Goal: Communication & Community: Answer question/provide support

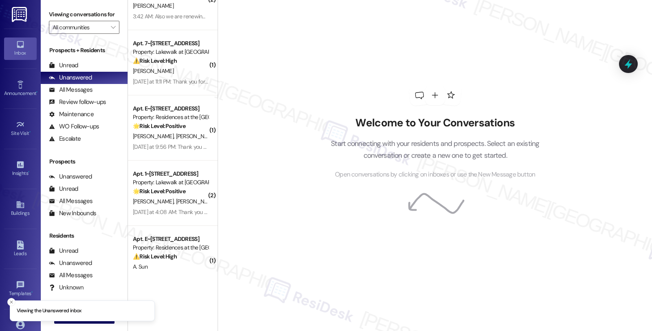
scroll to position [53, 0]
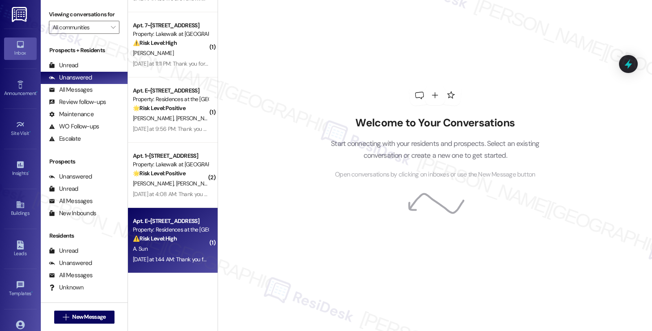
click at [184, 241] on div "⚠️ Risk Level: High The resident indicates that the plumbing issue, while curre…" at bounding box center [170, 238] width 75 height 9
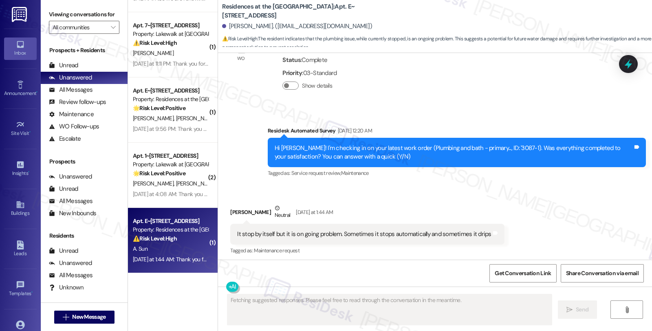
scroll to position [572, 0]
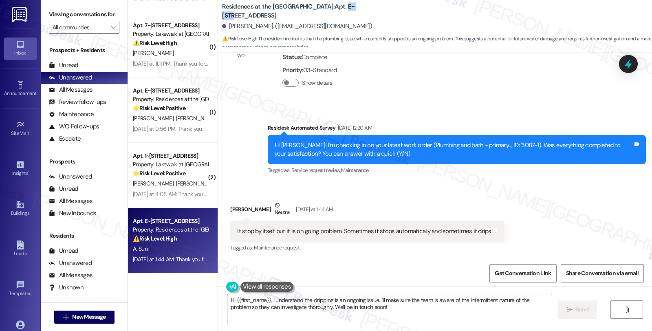
drag, startPoint x: 312, startPoint y: 4, endPoint x: 332, endPoint y: 6, distance: 19.6
click at [332, 6] on b "Residences at the Promenade: Apt. E~5025, 1100 Market Street" at bounding box center [303, 11] width 163 height 18
copy b "E~5025"
click at [266, 302] on textarea "Hi {{first_name}}, I understand the dripping is an ongoing issue. I'll make sur…" at bounding box center [389, 309] width 324 height 31
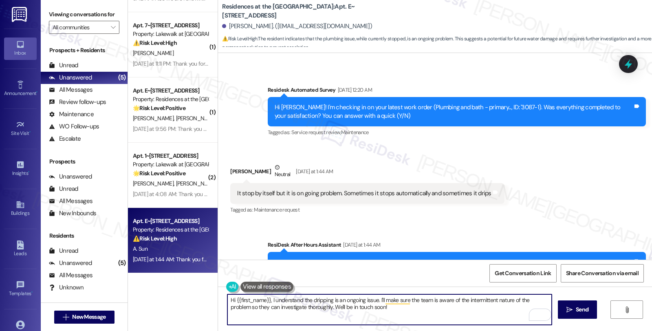
scroll to position [649, 0]
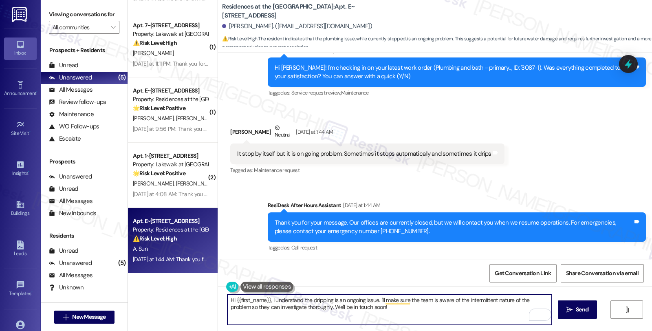
click at [375, 300] on textarea "Hi {{first_name}}, I understand the dripping is an ongoing issue. I'll make sur…" at bounding box center [389, 309] width 324 height 31
click at [469, 299] on textarea "Hi {{first_name}}, I understand the dripping is an ongoing issue. Have you noti…" at bounding box center [389, 309] width 324 height 31
type textarea "Hi {{first_name}}, I understand the dripping is an ongoing issue. Have you noti…"
click at [541, 299] on textarea "Hi {{first_name}}, I understand the dripping is an ongoing issue. Have you noti…" at bounding box center [389, 309] width 324 height 31
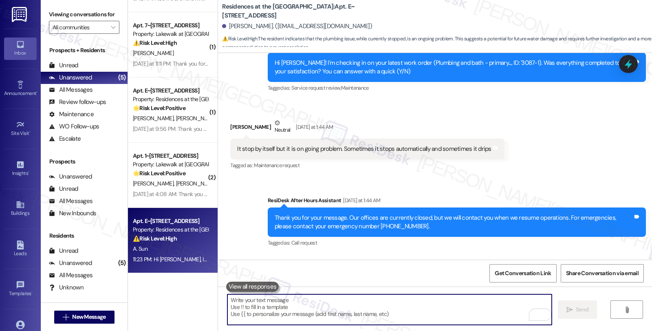
scroll to position [706, 0]
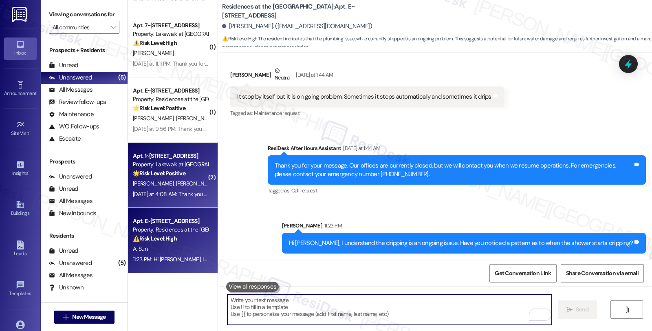
click at [176, 180] on span "[PERSON_NAME]" at bounding box center [197, 183] width 43 height 7
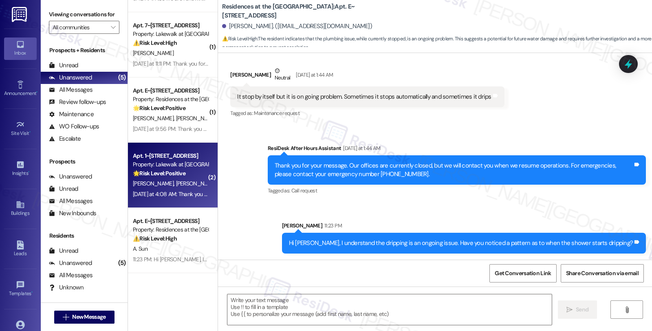
type textarea "Fetching suggested responses. Please feel free to read through the conversation…"
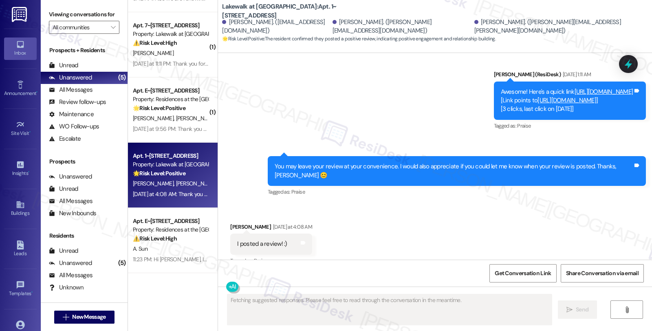
scroll to position [1451, 0]
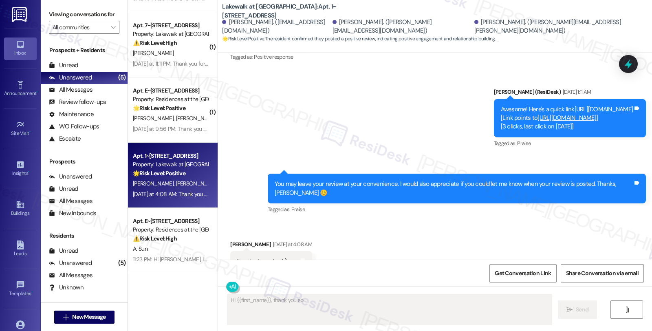
click at [537, 114] on link "https://search.google.com/local/writereview?placeid=ChIJoVo93oqD54gRg-yrMNvUXWA" at bounding box center [566, 118] width 59 height 8
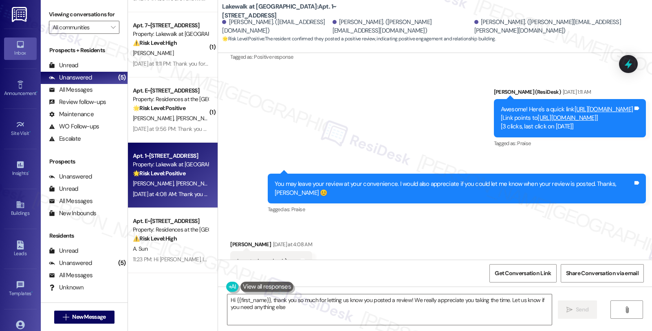
type textarea "Hi {{first_name}}, thank you so much for letting us know you posted a review! W…"
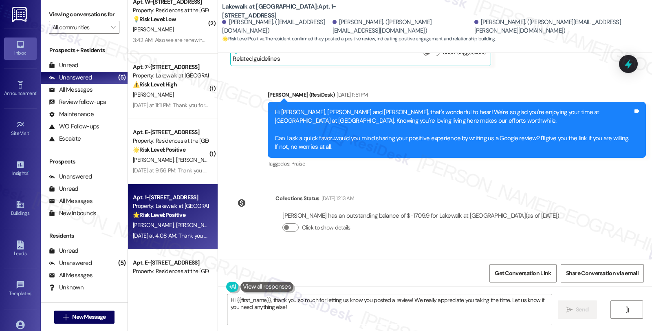
scroll to position [1201, 0]
click at [519, 276] on span "Get Conversation Link" at bounding box center [523, 273] width 56 height 9
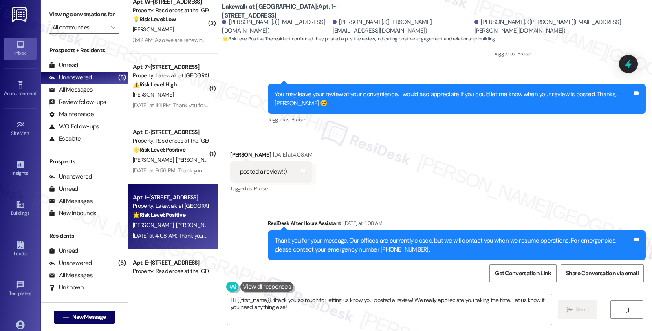
scroll to position [1541, 0]
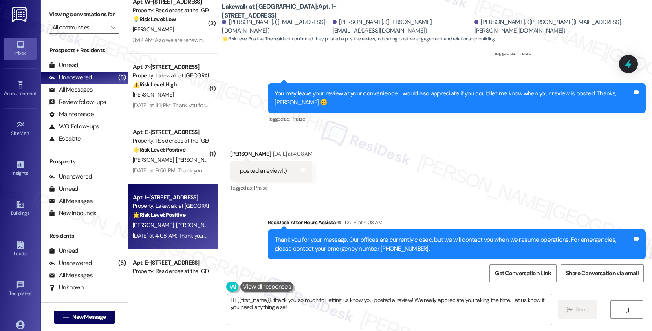
click at [230, 150] on div "Avery Hawkes Yesterday at 4:08 AM" at bounding box center [271, 155] width 82 height 11
copy div "Avery"
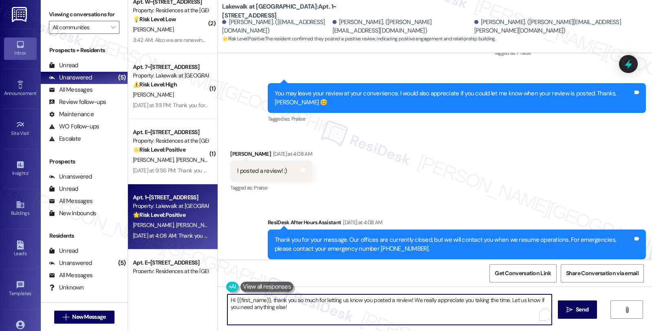
click at [232, 301] on textarea "Hi {{first_name}}, thank you so much for letting us know you posted a review! W…" at bounding box center [389, 309] width 324 height 31
drag, startPoint x: 231, startPoint y: 301, endPoint x: 265, endPoint y: 299, distance: 34.7
click at [265, 299] on textarea "Hi {{first_name}}, thank you so much for letting us know you posted a review! W…" at bounding box center [389, 309] width 324 height 31
paste textarea "Avery"
click at [328, 316] on textarea "Hi Avery, thank you so much for letting us know you posted a review! We really …" at bounding box center [389, 309] width 324 height 31
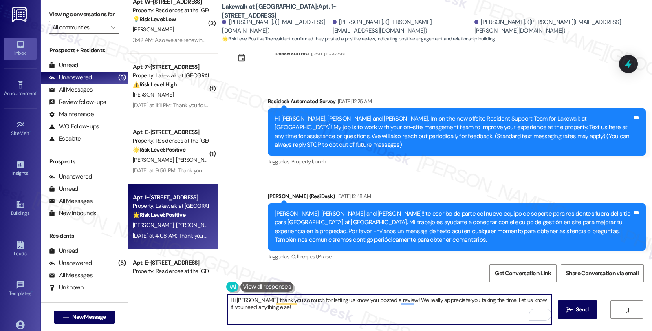
scroll to position [0, 0]
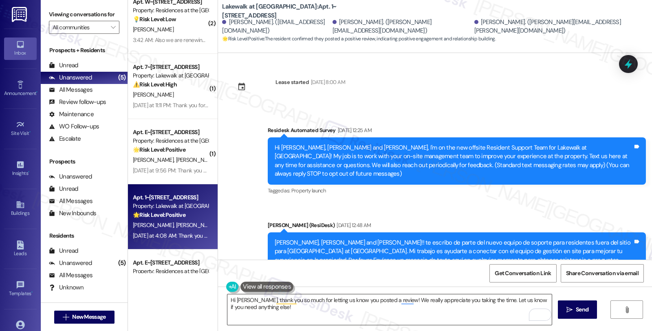
click at [306, 310] on textarea "Hi Avery, thank you so much for letting us know you posted a review! We really …" at bounding box center [389, 309] width 324 height 31
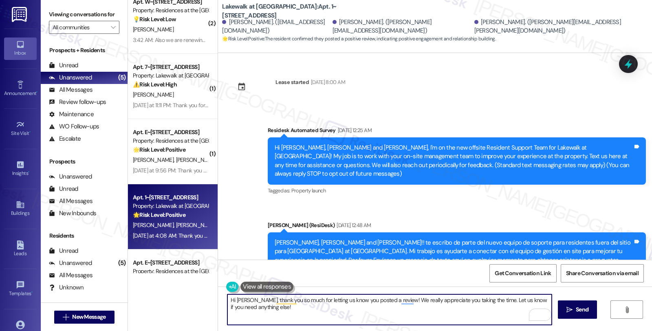
drag, startPoint x: 484, startPoint y: 299, endPoint x: 494, endPoint y: 312, distance: 16.2
click at [494, 312] on textarea "Hi Avery, thank you so much for letting us know you posted a review! We really …" at bounding box center [389, 309] width 324 height 31
paste textarea "Should you have other concerns, please feel free to reach out. Have a great day"
type textarea "Hi Avery, thank you so much for letting us know you posted a review! We really …"
click at [560, 310] on button " Send" at bounding box center [578, 309] width 40 height 18
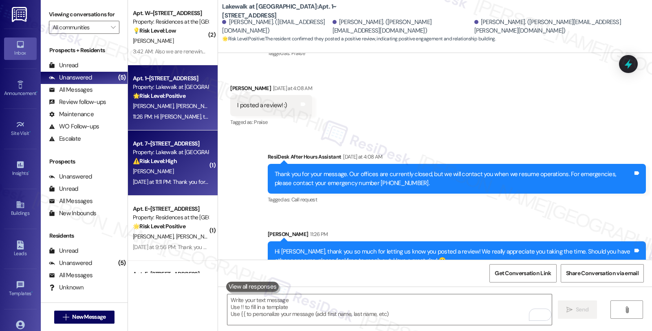
click at [172, 170] on div "[PERSON_NAME]" at bounding box center [170, 171] width 77 height 10
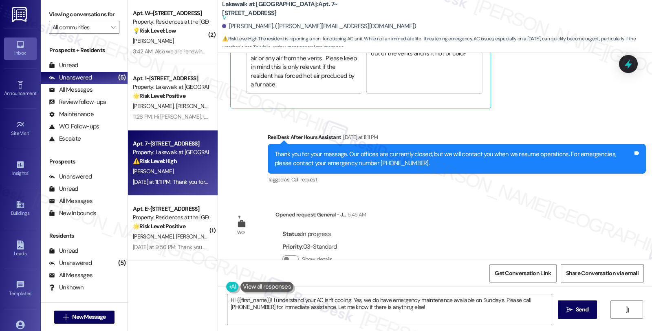
scroll to position [550, 0]
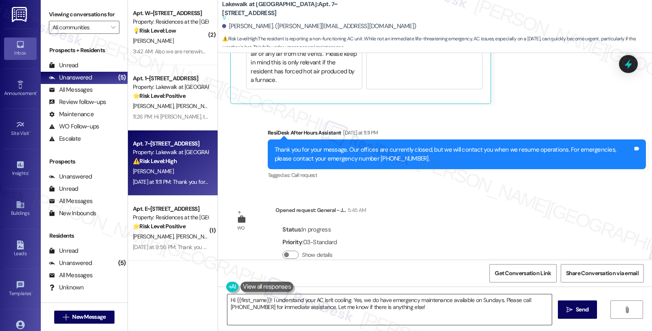
click at [266, 300] on textarea "Hi {{first_name}}! I understand your AC isn't cooling. Yes, we do have emergenc…" at bounding box center [389, 309] width 324 height 31
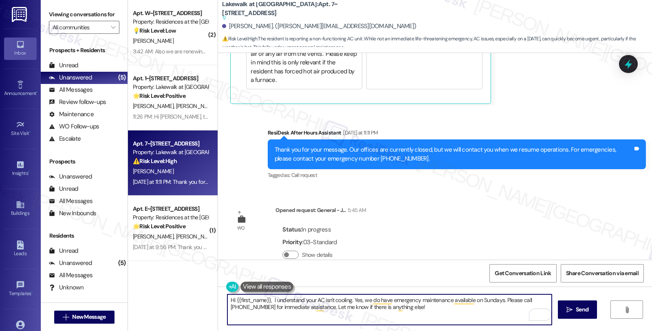
click at [350, 299] on textarea "Hi {{first_name}}, I understand your AC isn't cooling. Yes, we do have emergenc…" at bounding box center [389, 309] width 324 height 31
click at [266, 298] on textarea "Hi {{first_name}}, I understand your AC isn't cooling. Yes, we do have emergenc…" at bounding box center [389, 309] width 324 height 31
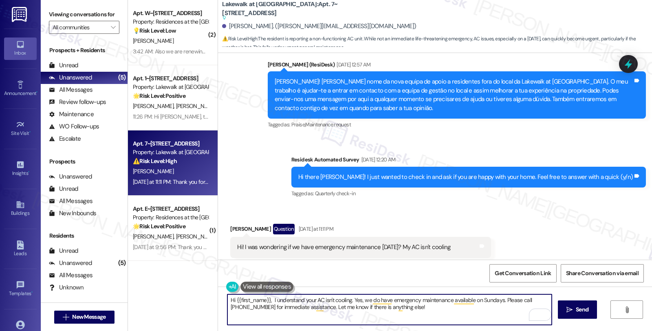
scroll to position [271, 0]
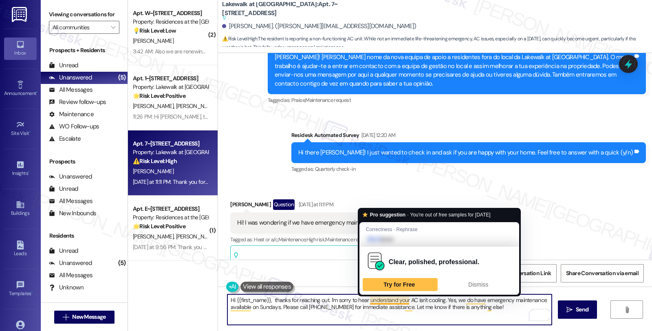
click at [393, 299] on textarea "Hi {{first_name}}, thanks for reaching out. I'm sorry to hear understand your A…" at bounding box center [389, 309] width 324 height 31
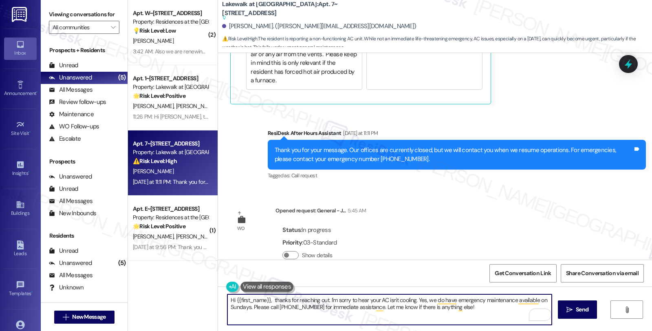
scroll to position [550, 0]
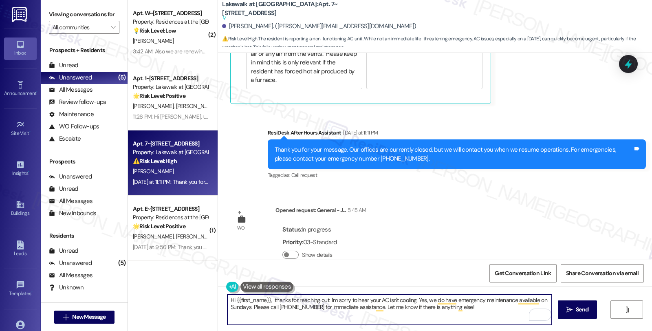
click at [413, 299] on textarea "Hi {{first_name}}, thanks for reaching out. I'm sorry to hear your AC isn't coo…" at bounding box center [389, 309] width 324 height 31
click at [413, 300] on textarea "Hi {{first_name}}, thanks for reaching out. I'm sorry to hear your AC isn't coo…" at bounding box center [389, 309] width 324 height 31
click at [489, 306] on textarea "Hi {{first_name}}, thanks for reaching out. I'm sorry to hear your AC isn't coo…" at bounding box center [389, 309] width 324 height 31
drag, startPoint x: 484, startPoint y: 302, endPoint x: 250, endPoint y: 307, distance: 234.3
click at [250, 307] on textarea "Hi {{first_name}}, thanks for reaching out. I'm sorry to hear your AC isn't coo…" at bounding box center [389, 309] width 324 height 31
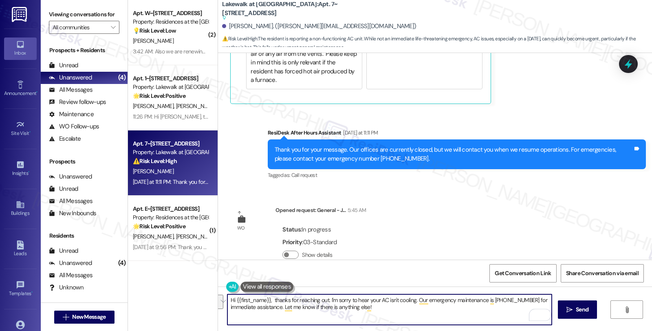
drag, startPoint x: 525, startPoint y: 299, endPoint x: 528, endPoint y: 308, distance: 9.2
click at [528, 308] on textarea "Hi {{first_name}}, thanks for reaching out. I'm sorry to hear your AC isn't coo…" at bounding box center [389, 309] width 324 height 31
type textarea "Hi {{first_name}}, thanks for reaching out. I'm sorry to hear your AC isn't coo…"
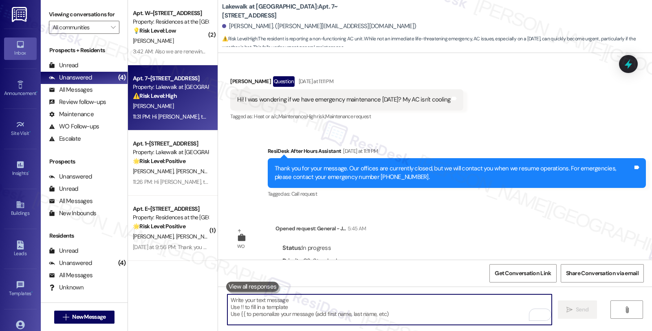
scroll to position [487, 0]
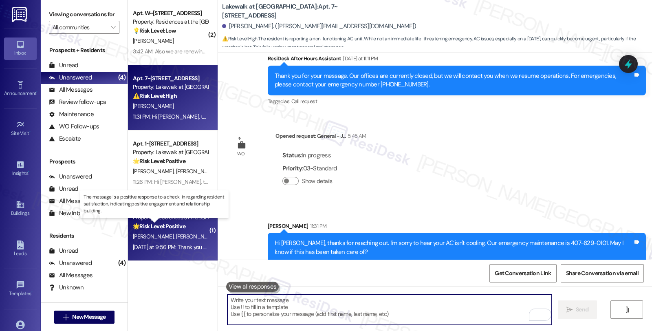
click at [133, 226] on strong "🌟 Risk Level: Positive" at bounding box center [159, 225] width 53 height 7
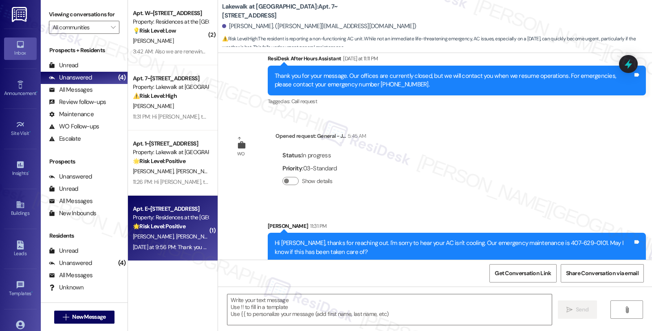
type textarea "Fetching suggested responses. Please feel free to read through the conversation…"
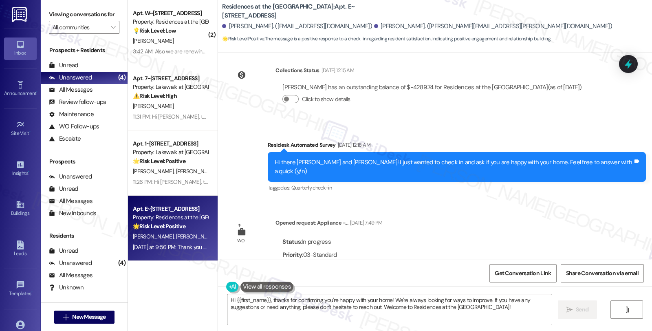
scroll to position [648, 0]
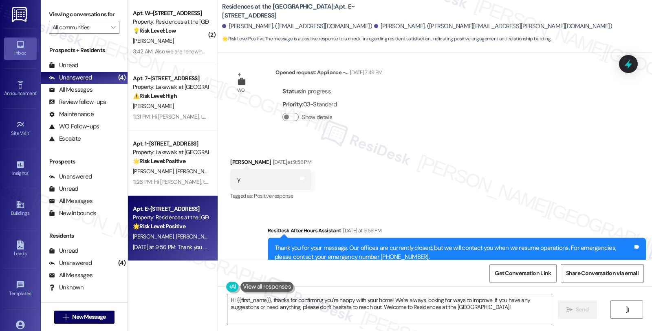
click at [233, 158] on div "Celia Frank Yesterday at 9:56 PM" at bounding box center [270, 163] width 81 height 11
copy div "Celia"
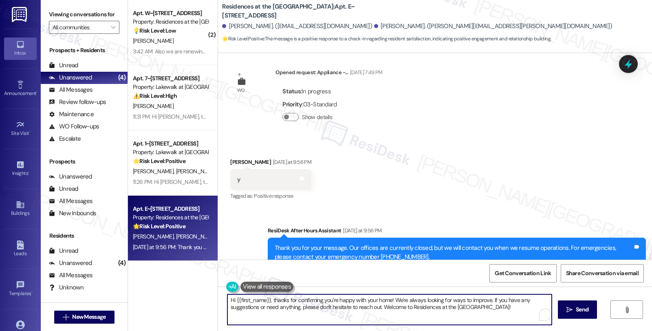
drag, startPoint x: 233, startPoint y: 299, endPoint x: 247, endPoint y: 299, distance: 13.9
click at [247, 299] on textarea "Hi {{first_name}}, thanks for confirming you're happy with your home! We're alw…" at bounding box center [389, 309] width 324 height 31
paste textarea "Celia"
drag, startPoint x: 343, startPoint y: 308, endPoint x: 489, endPoint y: 310, distance: 146.7
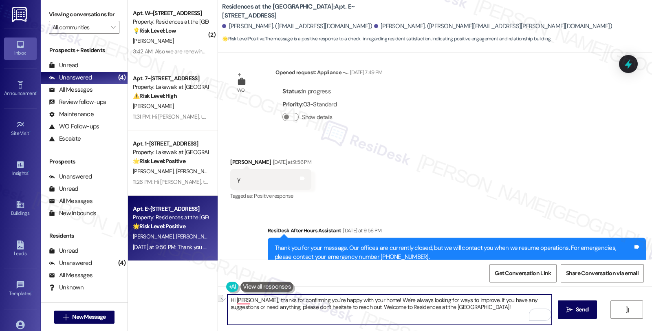
click at [489, 310] on textarea "Hi Celia,, thanks for confirming you're happy with your home! We're always look…" at bounding box center [389, 309] width 324 height 31
type textarea "Hi Celia,, thanks for confirming you're happy with your home! We're always look…"
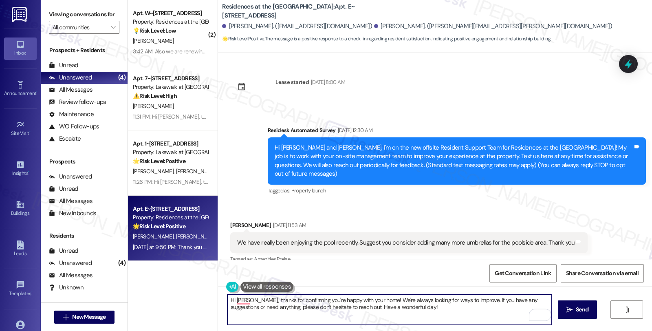
scroll to position [648, 0]
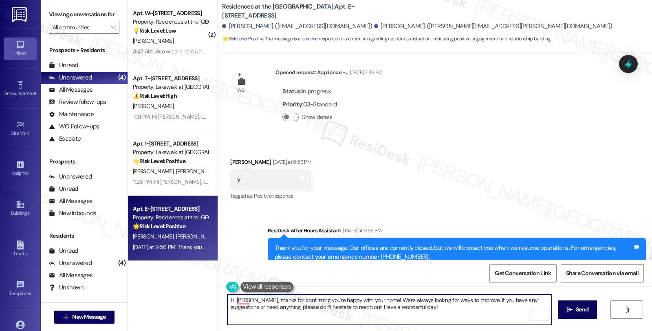
click at [383, 311] on textarea "Hi [PERSON_NAME],, thanks for confirming you're happy with your home! We're alw…" at bounding box center [389, 309] width 324 height 31
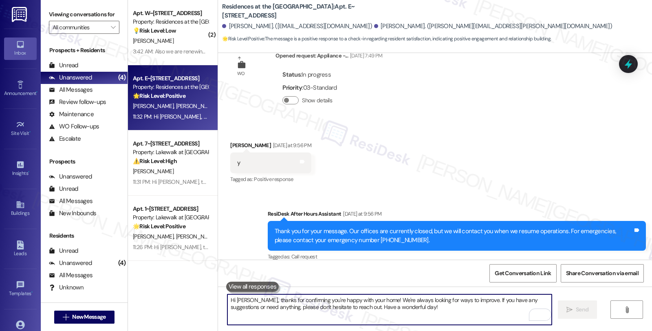
scroll to position [713, 0]
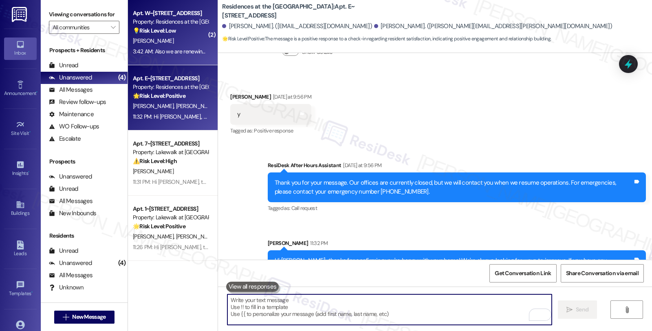
click at [160, 42] on div "[PERSON_NAME]" at bounding box center [170, 41] width 77 height 10
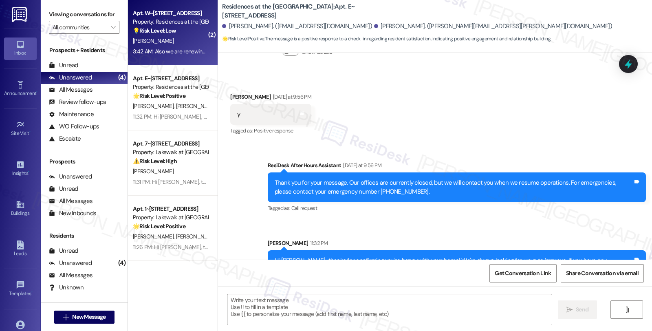
type textarea "Fetching suggested responses. Please feel free to read through the conversation…"
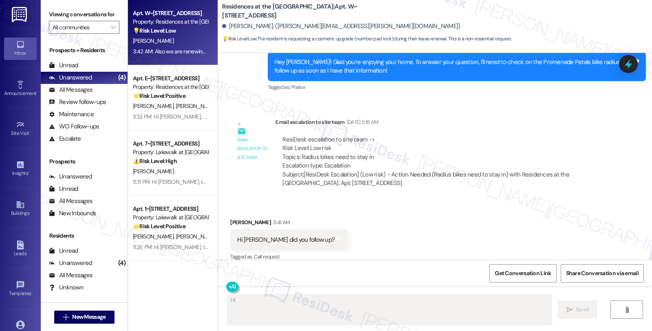
scroll to position [286, 0]
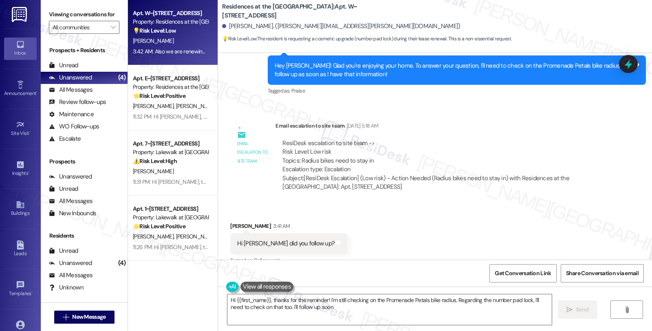
type textarea "Hi {{first_name}}, thanks for the reminder! I'm still checking on the Promenade…"
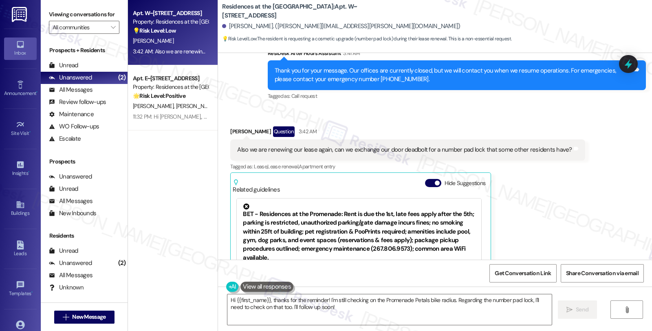
scroll to position [557, 0]
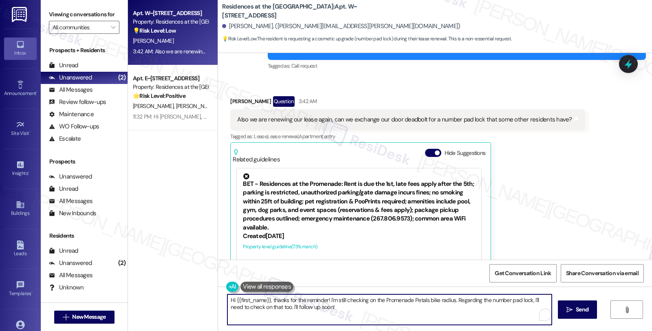
drag, startPoint x: 379, startPoint y: 298, endPoint x: 449, endPoint y: 299, distance: 70.1
click at [449, 299] on textarea "Hi {{first_name}}, thanks for the reminder! I'm still checking on the Promenade…" at bounding box center [389, 309] width 324 height 31
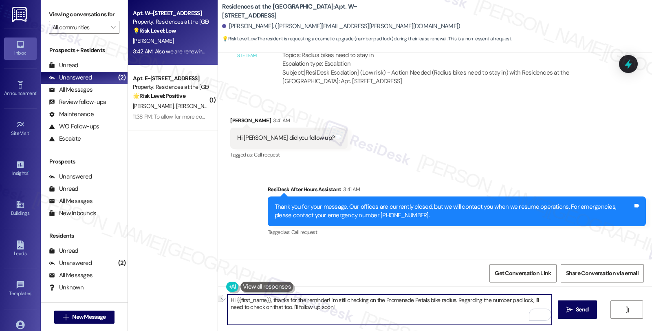
scroll to position [376, 0]
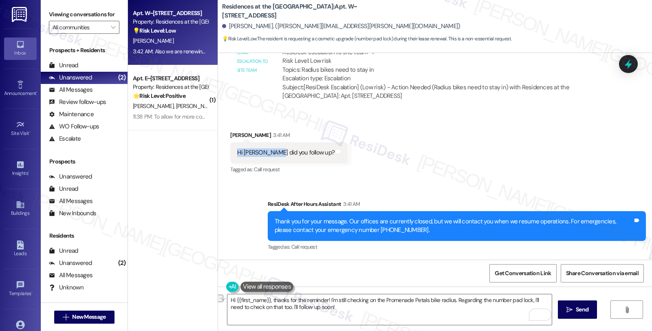
drag, startPoint x: 233, startPoint y: 152, endPoint x: 268, endPoint y: 153, distance: 35.0
click at [268, 153] on div "Hi [PERSON_NAME] did you follow up?" at bounding box center [285, 152] width 97 height 9
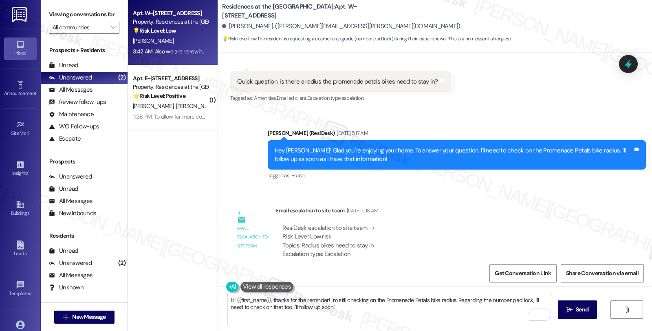
scroll to position [196, 0]
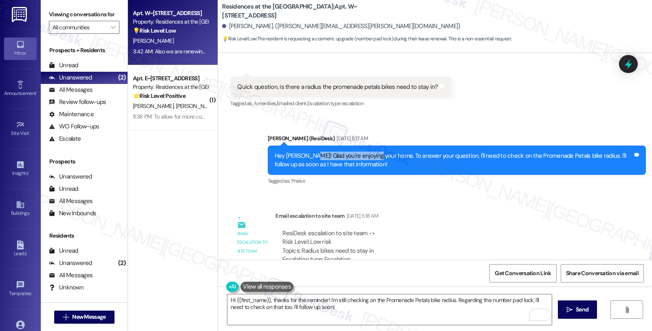
drag, startPoint x: 305, startPoint y: 156, endPoint x: 370, endPoint y: 155, distance: 65.2
click at [370, 155] on div "Hey [PERSON_NAME]! Glad you're enjoying your home. To answer your question, I'l…" at bounding box center [454, 161] width 358 height 18
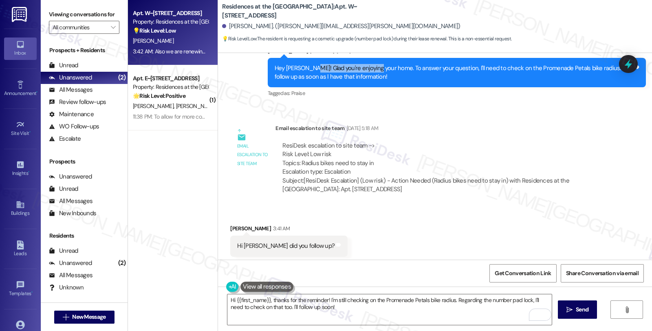
scroll to position [286, 0]
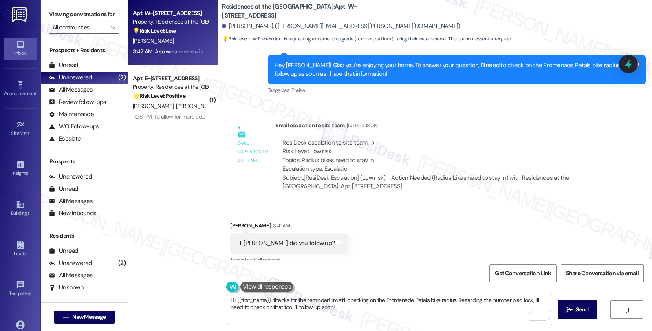
click at [298, 160] on div "ResiDesk escalation to site team -> Risk Level: Low risk Topics: Radius bikes n…" at bounding box center [441, 156] width 319 height 35
drag, startPoint x: 308, startPoint y: 160, endPoint x: 328, endPoint y: 159, distance: 19.6
click at [328, 159] on div "ResiDesk escalation to site team -> Risk Level: Low risk Topics: Radius bikes n…" at bounding box center [441, 156] width 319 height 35
copy div "Radius bikes"
click at [629, 63] on icon at bounding box center [628, 64] width 14 height 14
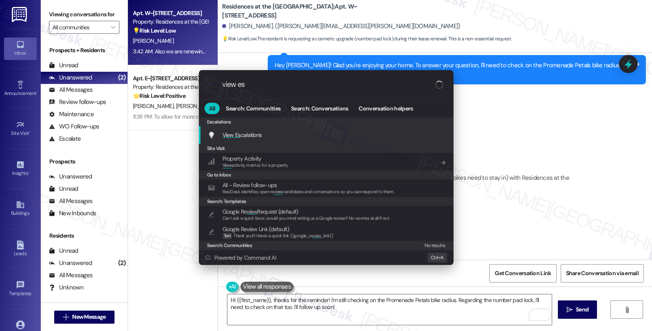
click at [254, 134] on span "View Es calations" at bounding box center [242, 134] width 40 height 7
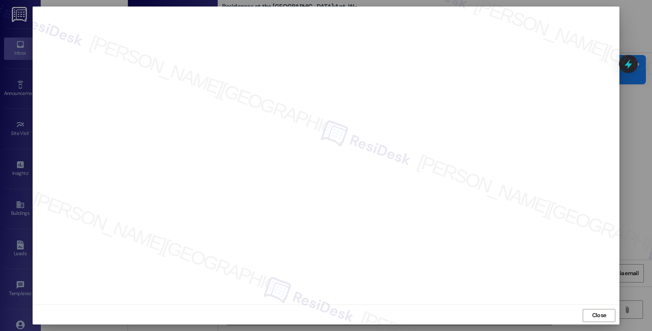
click at [581, 309] on div "Close" at bounding box center [326, 315] width 587 height 22
click at [603, 317] on span "Close" at bounding box center [599, 315] width 14 height 9
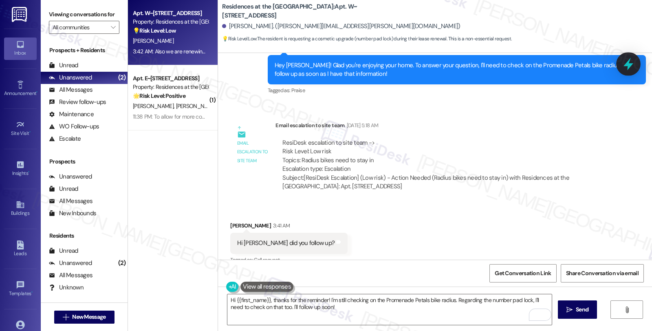
click at [626, 68] on icon at bounding box center [628, 64] width 14 height 14
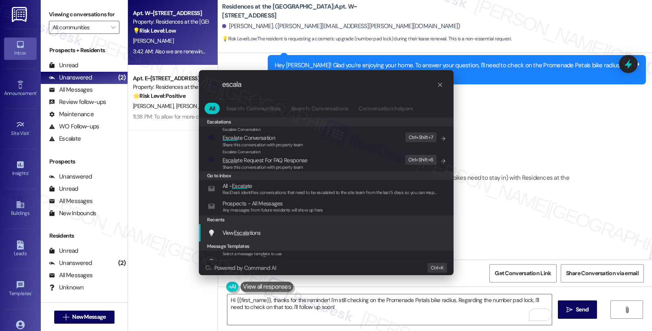
type input "escala"
click at [260, 239] on div "View Escala tions Add shortcut" at bounding box center [326, 233] width 255 height 18
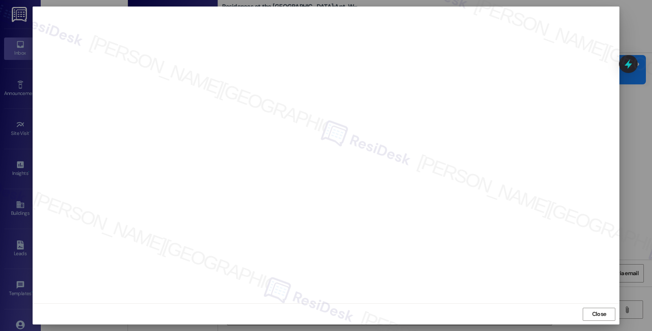
scroll to position [0, 0]
click at [592, 315] on span "Close" at bounding box center [599, 315] width 14 height 9
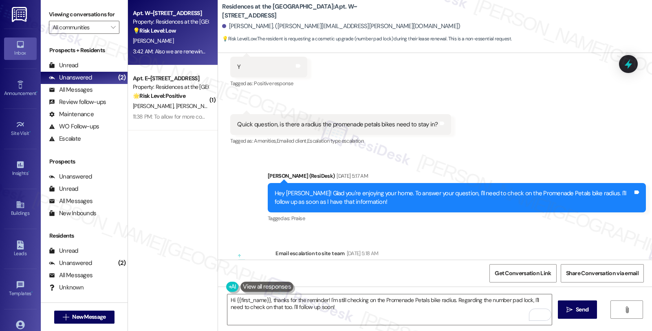
scroll to position [150, 0]
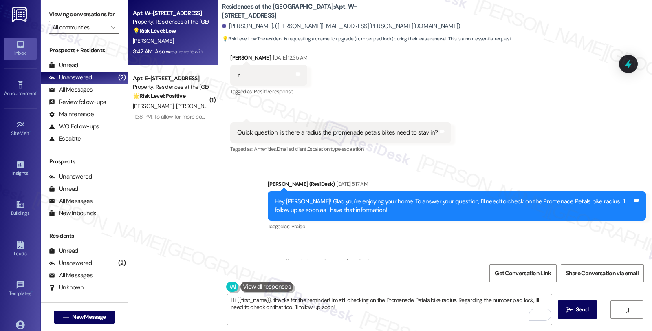
click at [319, 307] on textarea "Hi {{first_name}}, thanks for the reminder! I'm still checking on the Promenade…" at bounding box center [389, 309] width 324 height 31
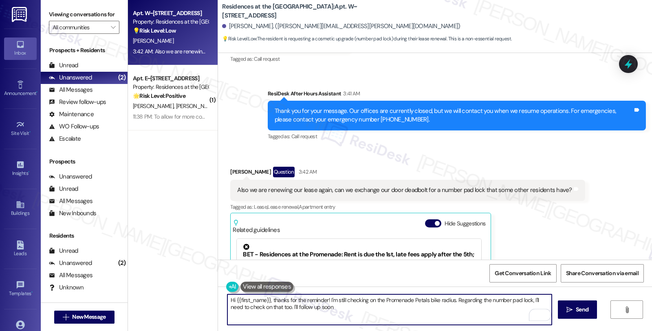
scroll to position [557, 0]
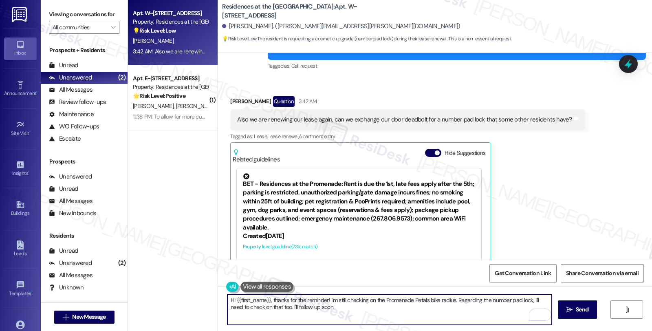
click at [453, 301] on textarea "Hi {{first_name}}, thanks for the reminder! I'm still checking on the Promenade…" at bounding box center [389, 309] width 324 height 31
click at [452, 302] on textarea "Hi {{first_name}}, thanks for the reminder! I'm still checking on the Promenade…" at bounding box center [389, 309] width 324 height 31
click at [547, 297] on textarea "Hi {{first_name}}, thanks for the reminder! I'm still checking on the Promenade…" at bounding box center [389, 309] width 324 height 31
click at [282, 307] on textarea "Hi {{first_name}}, thanks for the reminder! I'm still checking on the Promenade…" at bounding box center [389, 309] width 324 height 31
click at [421, 323] on textarea "Hi {{first_name}}, thanks for the reminder! I'm still checking on the Promenade…" at bounding box center [389, 309] width 324 height 31
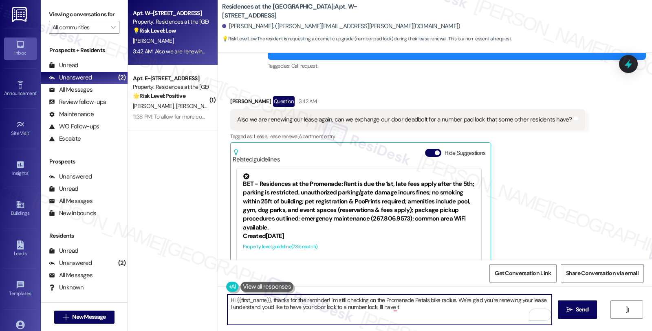
click at [372, 307] on textarea "Hi {{first_name}}, thanks for the reminder! I'm still checking on the Promenade…" at bounding box center [389, 309] width 324 height 31
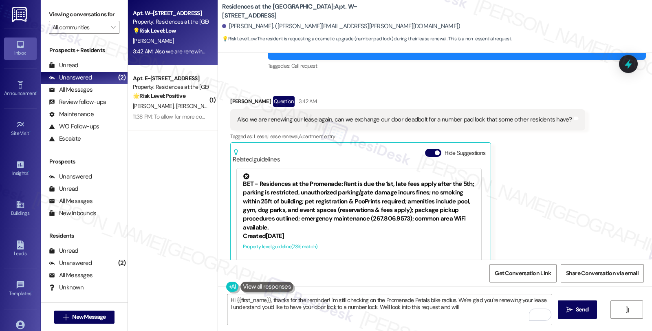
click at [537, 215] on div "[PERSON_NAME] Question 3:42 AM Also we are renewing our lease again, can we exc…" at bounding box center [407, 197] width 354 height 202
click at [461, 310] on textarea "Hi {{first_name}}, thanks for the reminder! I'm still checking on the Promenade…" at bounding box center [389, 309] width 324 height 31
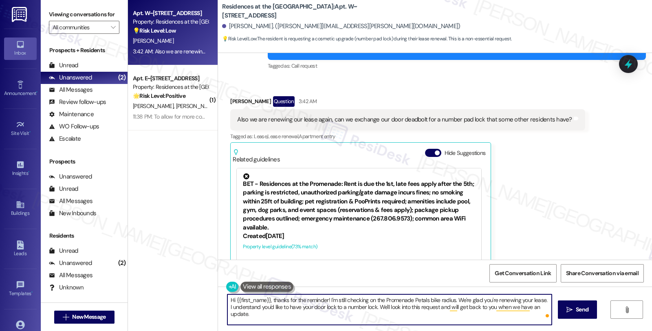
click at [304, 323] on textarea "Hi {{first_name}}, thanks for the reminder! I'm still checking on the Promenade…" at bounding box center [389, 309] width 324 height 31
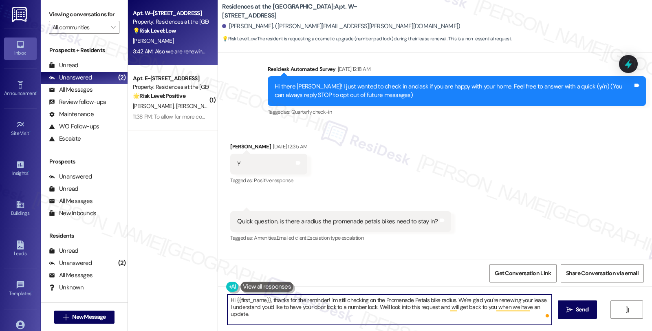
scroll to position [59, 0]
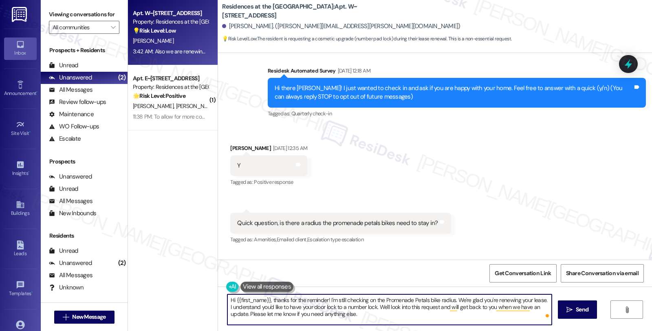
type textarea "Hi {{first_name}}, thanks for the reminder! I'm still checking on the Promenade…"
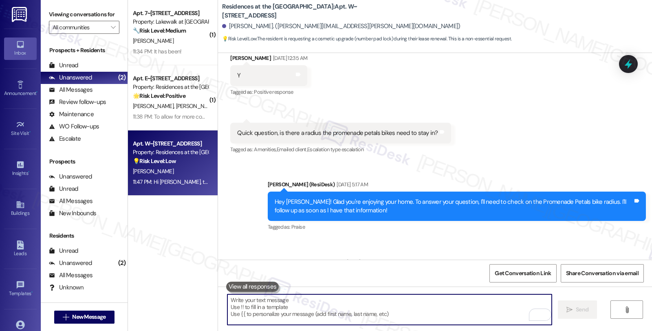
scroll to position [240, 0]
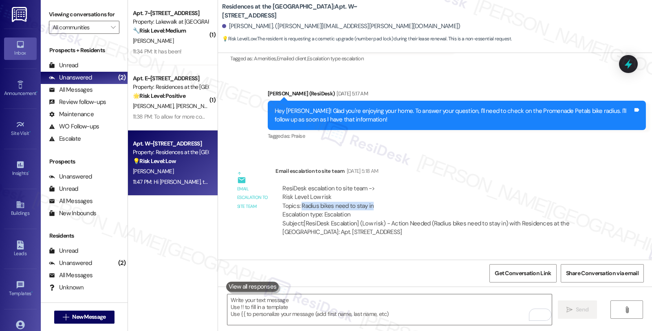
drag, startPoint x: 295, startPoint y: 204, endPoint x: 370, endPoint y: 204, distance: 74.6
click at [370, 204] on div "ResiDesk escalation to site team -> Risk Level: Low risk Topics: Radius bikes n…" at bounding box center [441, 201] width 319 height 35
copy div "Radius bikes need to stay in"
click at [628, 67] on icon at bounding box center [628, 64] width 10 height 13
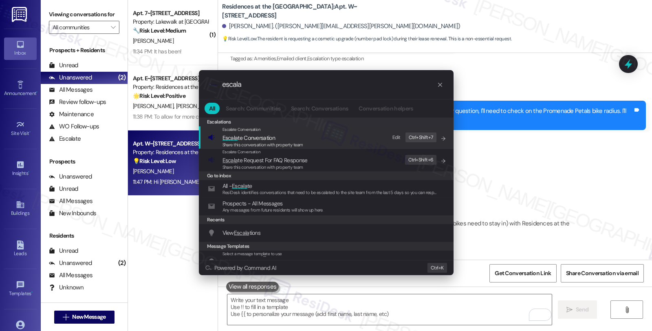
type input "escala"
click at [278, 138] on span "Escala te Conversation" at bounding box center [262, 137] width 81 height 9
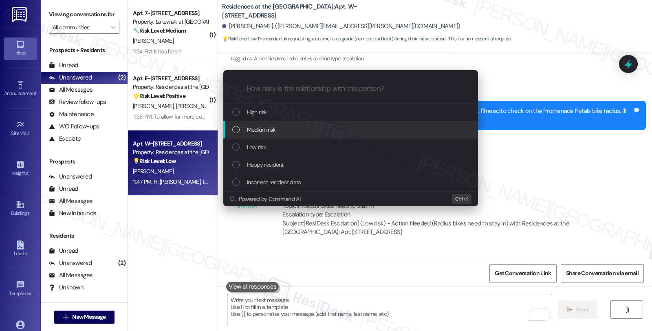
click at [277, 130] on div "Medium risk" at bounding box center [351, 129] width 238 height 9
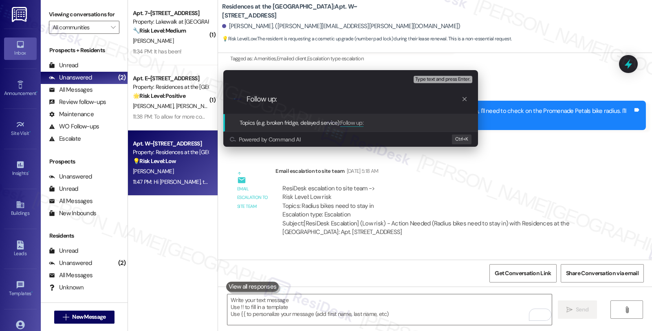
paste input "Radius bikes need to stay in"
type input "Follow up: Radius bikes need to stay in; Change door lock"
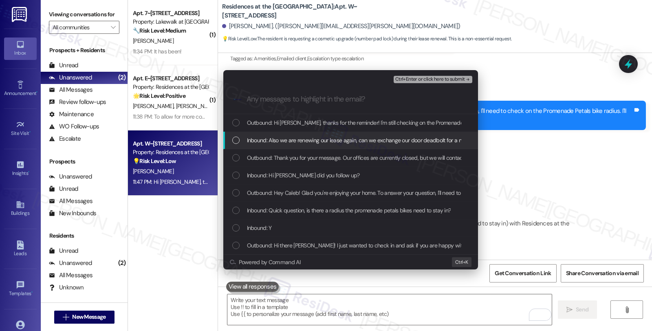
click at [277, 143] on span "Inbound: Also we are renewing our lease again, can we exchange our door deadbol…" at bounding box center [412, 140] width 330 height 9
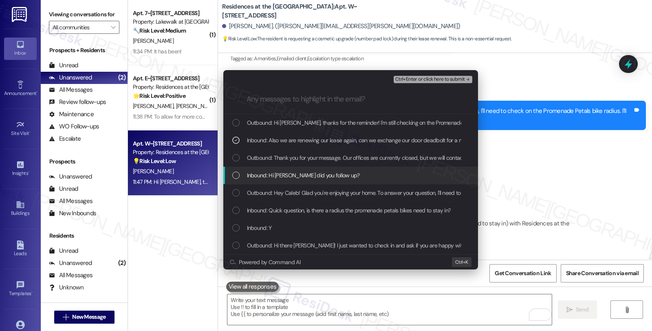
click at [283, 173] on span "Inbound: Hi [PERSON_NAME] did you follow up?" at bounding box center [303, 175] width 113 height 9
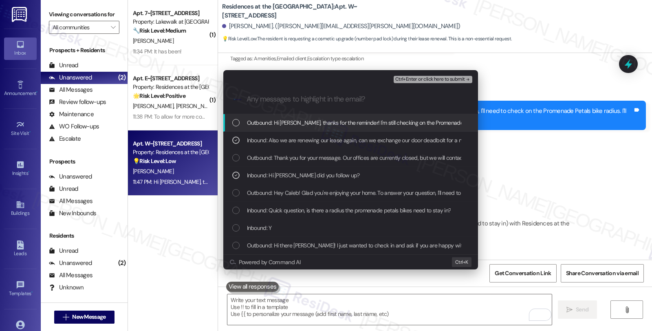
click at [420, 75] on div "Ctrl+Enter or click here to submit" at bounding box center [434, 79] width 80 height 11
click at [420, 79] on span "Ctrl+Enter or click here to submit" at bounding box center [430, 80] width 70 height 6
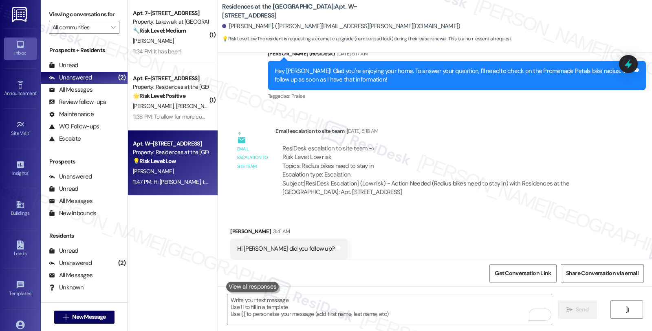
scroll to position [588, 0]
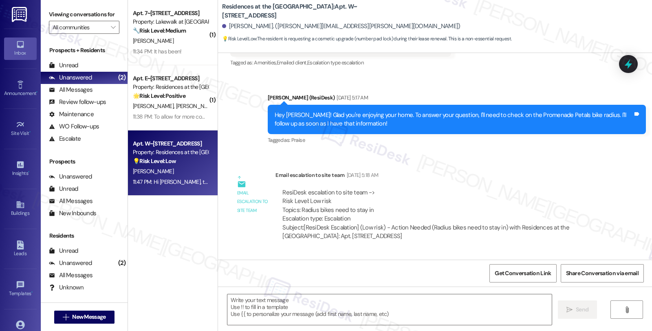
type textarea "Fetching suggested responses. Please feel free to read through the conversation…"
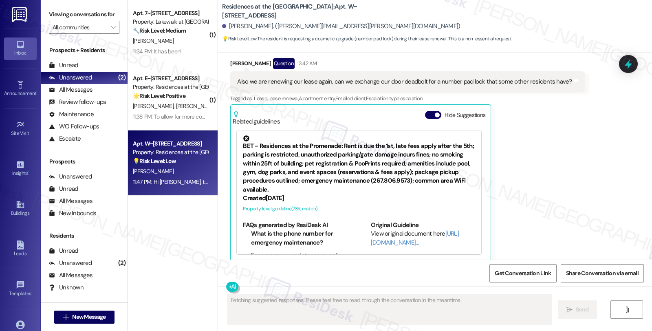
scroll to position [689, 0]
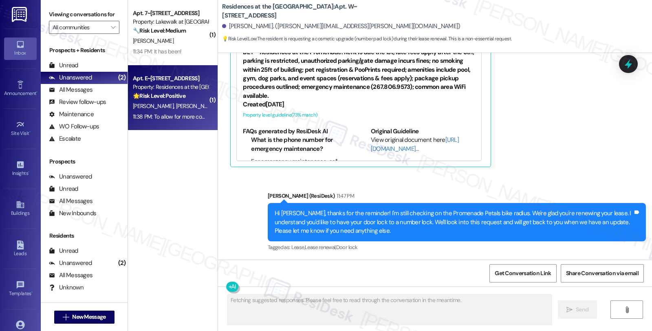
click at [182, 100] on div "Apt. E~3004, 1100 Market Street Property: Residences at the Promenade 🌟 Risk Le…" at bounding box center [170, 87] width 77 height 28
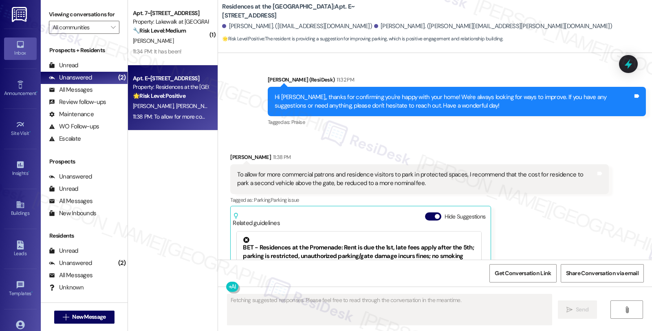
scroll to position [869, 0]
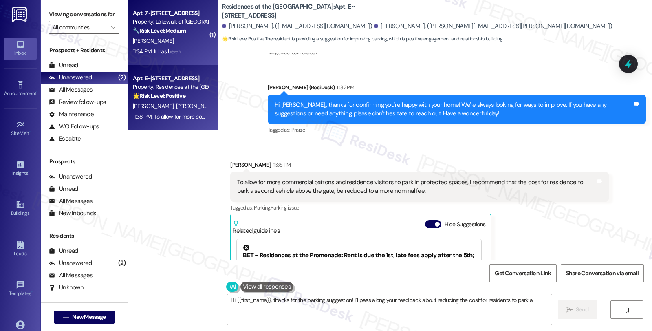
type textarea "Hi {{first_name}}, thanks for the parking suggestion! I'll pass along your feed…"
click at [162, 30] on strong "🔧 Risk Level: Medium" at bounding box center [159, 30] width 53 height 7
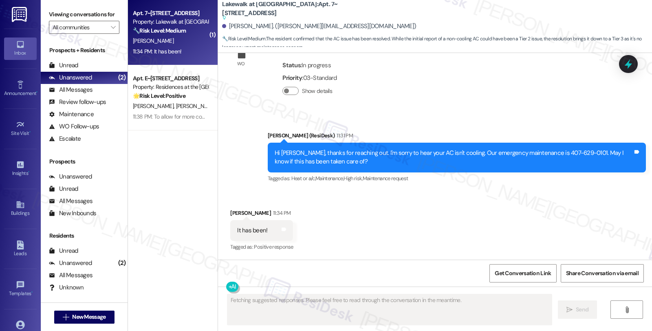
scroll to position [592, 0]
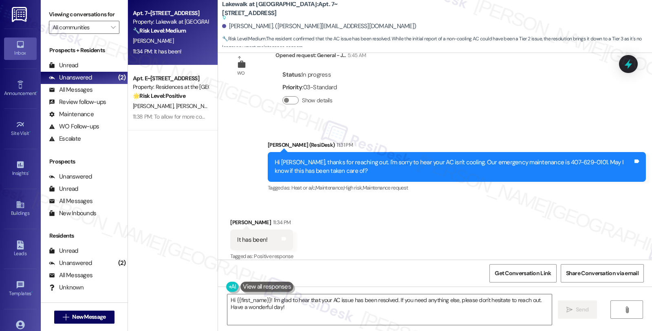
click at [563, 200] on div "Received via SMS Alexis Bradley 11:34 PM It has been! Tags and notes Tagged as:…" at bounding box center [435, 234] width 434 height 69
click at [240, 302] on textarea "Hi {{first_name}}! I'm glad to hear that your AC issue has been resolved. If yo…" at bounding box center [389, 309] width 324 height 31
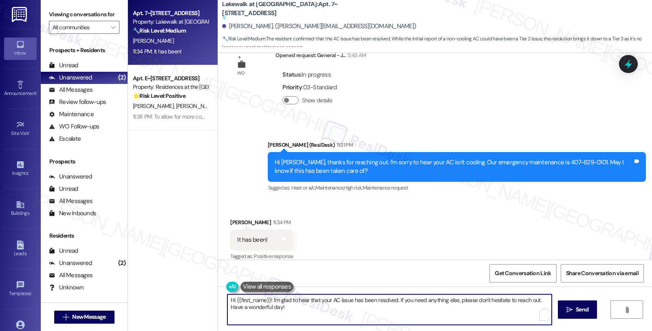
click at [242, 303] on textarea "Hi {{first_name}}! I'm glad to hear that your AC issue has been resolved. If yo…" at bounding box center [389, 309] width 324 height 31
click at [227, 296] on textarea "Hi {{first_name}}! I'm glad to hear that your AC issue has been resolved. If yo…" at bounding box center [389, 309] width 324 height 31
click at [311, 308] on textarea "Awesome! I'm glad to hear that your AC issue has been resolved. If you need any…" at bounding box center [389, 309] width 324 height 31
type textarea "Awesome! I'm glad to hear that your AC issue has been resolved. If you need any…"
click at [571, 307] on icon "" at bounding box center [569, 309] width 6 height 7
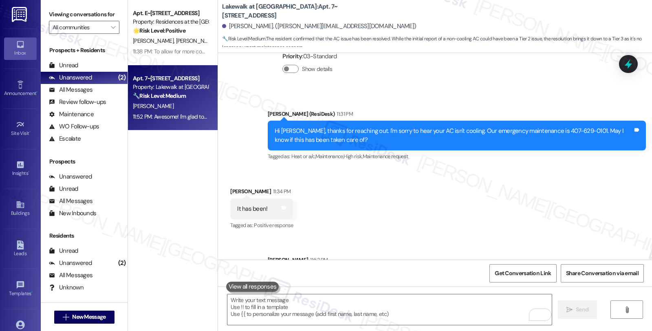
scroll to position [633, 0]
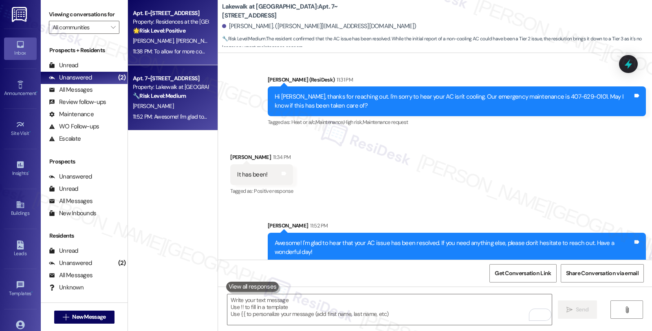
click at [187, 33] on div "🌟 Risk Level: Positive The resident is providing a suggestion for improving par…" at bounding box center [170, 30] width 75 height 9
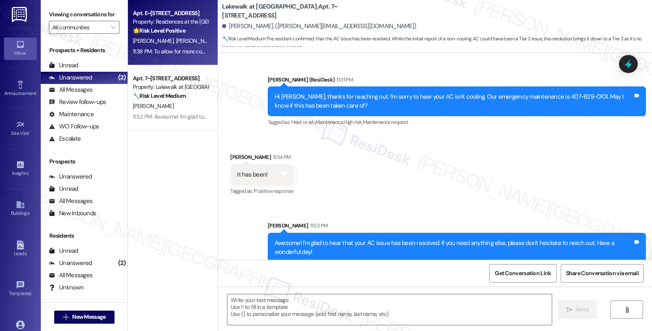
type textarea "Fetching suggested responses. Please feel free to read through the conversation…"
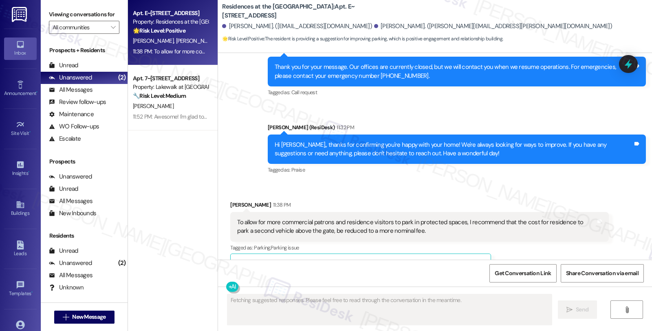
scroll to position [824, 0]
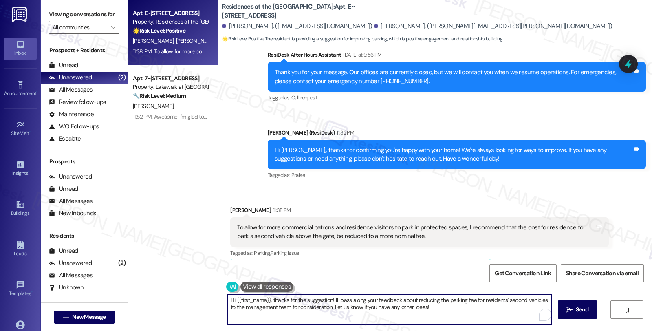
drag, startPoint x: 269, startPoint y: 299, endPoint x: 164, endPoint y: 297, distance: 104.7
click at [164, 297] on div "Apt. E~3004, 1100 Market Street Property: Residences at the Promenade 🌟 Risk Le…" at bounding box center [390, 165] width 524 height 331
click at [284, 299] on textarea "Thanks for the suggestion! I'll pass along your feedback about reducing the par…" at bounding box center [389, 309] width 324 height 31
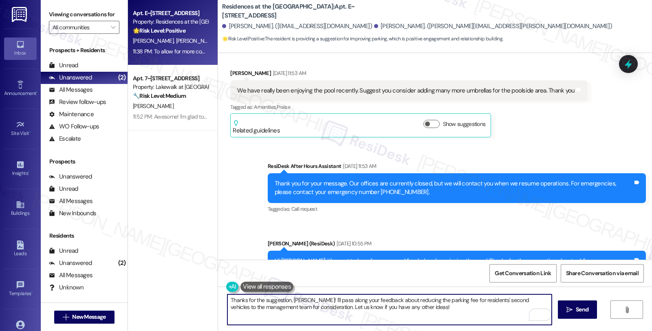
scroll to position [235, 0]
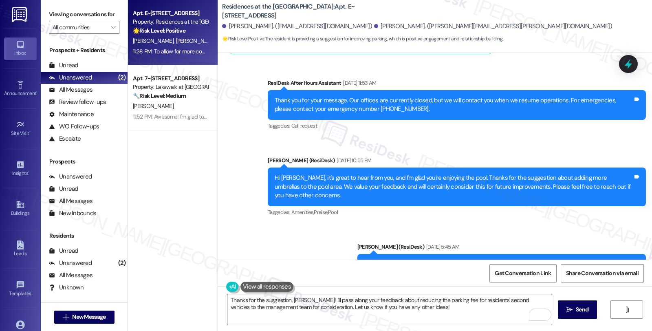
click at [439, 310] on textarea "Thanks for the suggestion, Larry! I'll pass along your feedback about reducing …" at bounding box center [389, 309] width 324 height 31
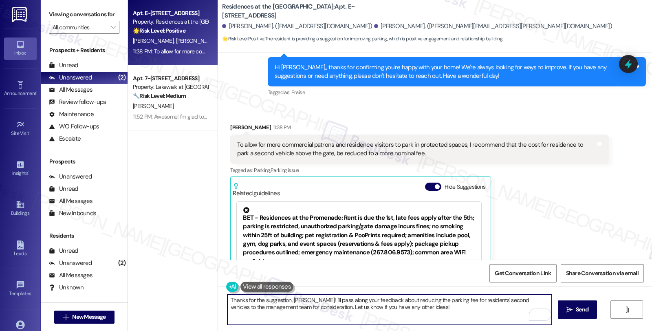
scroll to position [959, 0]
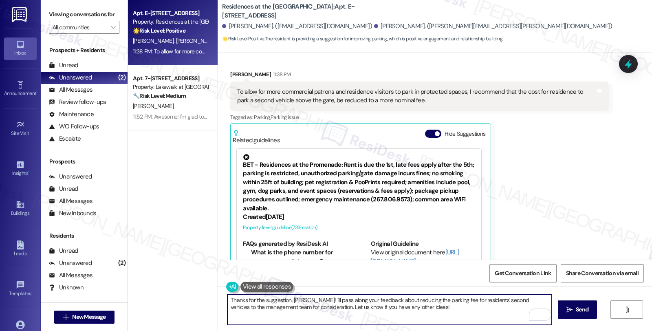
click at [429, 308] on textarea "Thanks for the suggestion, Larry! I'll pass along your feedback about reducing …" at bounding box center [389, 309] width 324 height 31
paste textarea "Your input is valuable to us as it helps us identify areas for improvement in s…"
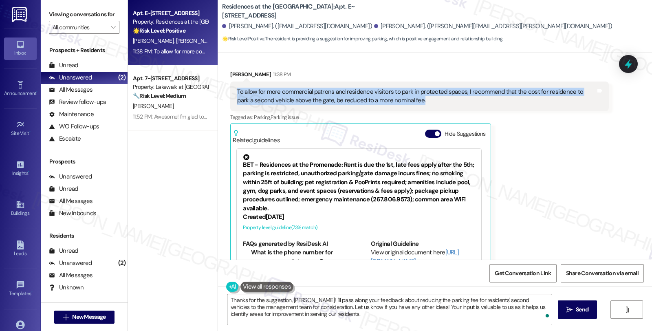
drag, startPoint x: 403, startPoint y: 74, endPoint x: 225, endPoint y: 64, distance: 177.9
click at [230, 81] on div "To allow for more commercial patrons and residence visitors to park in protecte…" at bounding box center [419, 96] width 378 height 30
copy div "To allow for more commercial patrons and residence visitors to park in protecte…"
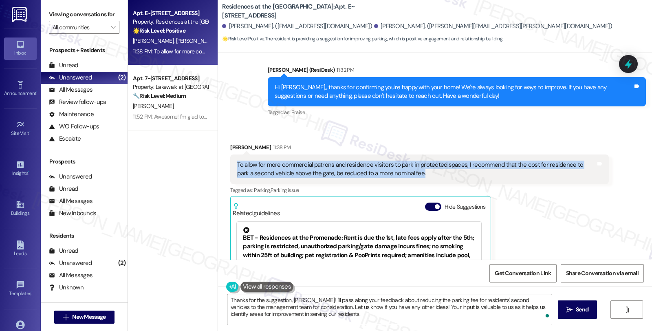
scroll to position [869, 0]
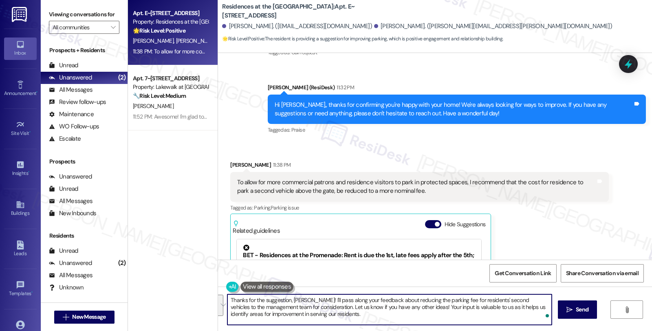
drag, startPoint x: 301, startPoint y: 301, endPoint x: 357, endPoint y: 315, distance: 58.2
click at [357, 315] on textarea "Thanks for the suggestion, Larry! I'll pass along your feedback about reducing …" at bounding box center [389, 309] width 324 height 31
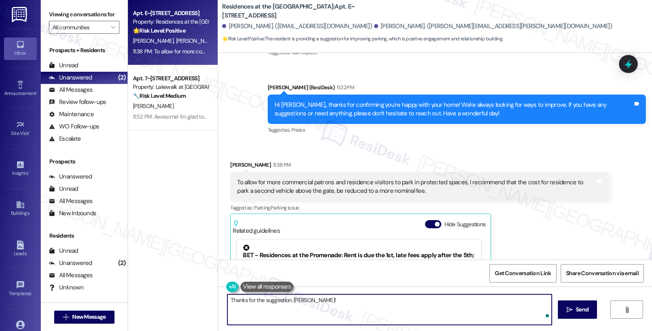
paste textarea "I appreciate your recommendation to reduce the fee for residents parking a seco…"
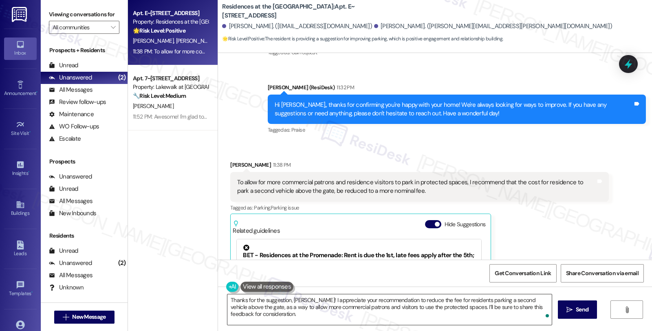
click at [427, 315] on textarea "Thanks for the suggestion, Larry! I appreciate your recommendation to reduce th…" at bounding box center [389, 309] width 324 height 31
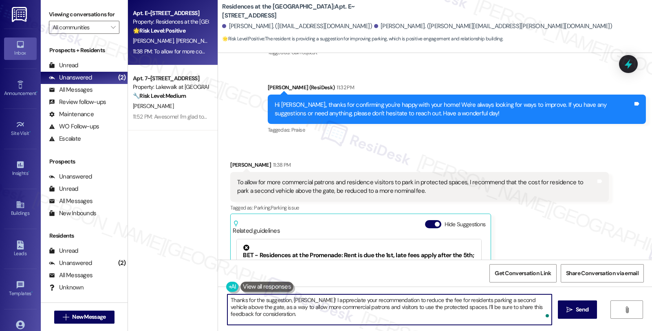
click at [439, 306] on textarea "Thanks for the suggestion, Larry! I appreciate your recommendation to reduce th…" at bounding box center [389, 309] width 324 height 31
paste textarea "Your input is valuable to us as it helps us identify areas for improvement in s…"
click at [484, 315] on textarea "Thanks for the suggestion, Larry! I appreciate your recommendation to reduce th…" at bounding box center [389, 309] width 324 height 31
drag, startPoint x: 484, startPoint y: 315, endPoint x: 114, endPoint y: 237, distance: 378.1
click at [114, 237] on div "Viewing conversations for All communities  Prospects + Residents Unread (0) Un…" at bounding box center [346, 165] width 611 height 331
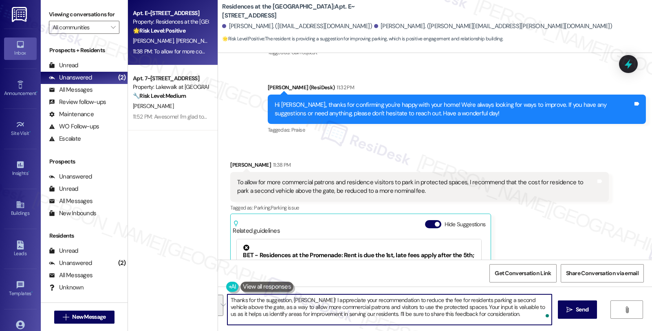
paste textarea "really appreciate your recommendation to lower the fee for residents parking a …"
click at [272, 282] on button at bounding box center [266, 287] width 53 height 10
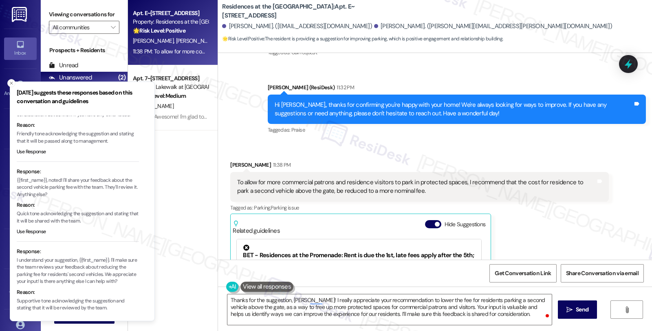
scroll to position [59, 0]
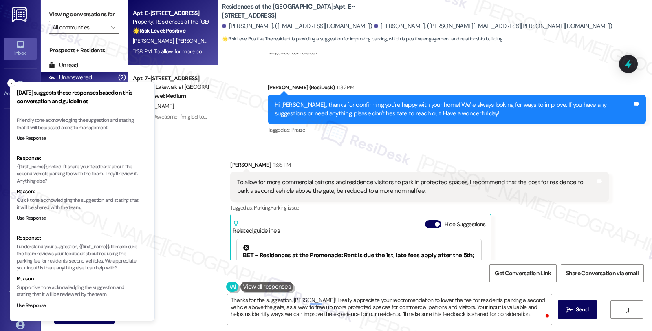
click at [498, 314] on textarea "Thanks for the suggestion, Larry! I really appreciate your recommendation to lo…" at bounding box center [389, 309] width 324 height 31
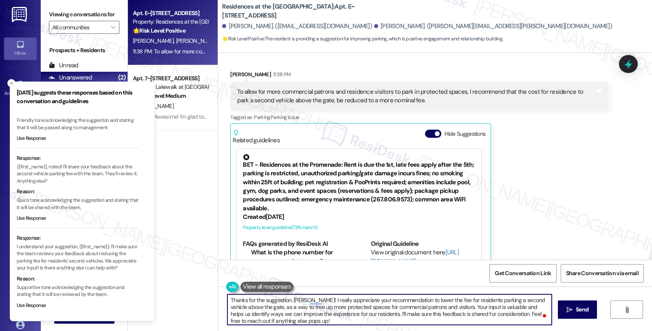
scroll to position [0, 0]
type textarea "Thanks for the suggestion, Larry! I really appreciate your recommendation to lo…"
click at [574, 310] on span "Send" at bounding box center [582, 309] width 16 height 9
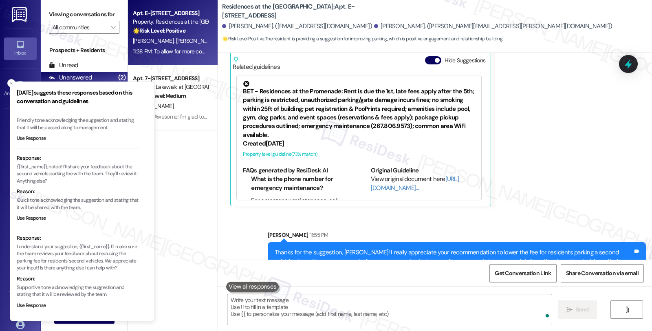
scroll to position [1034, 0]
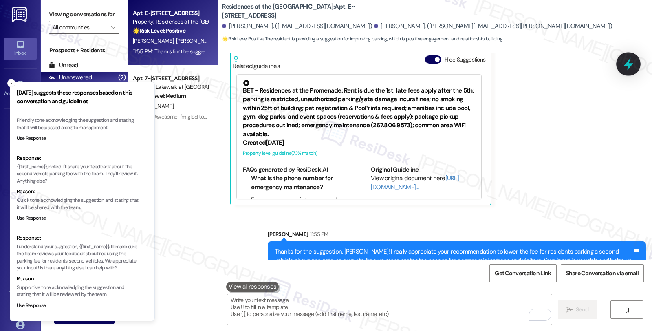
click at [628, 63] on icon at bounding box center [628, 64] width 10 height 13
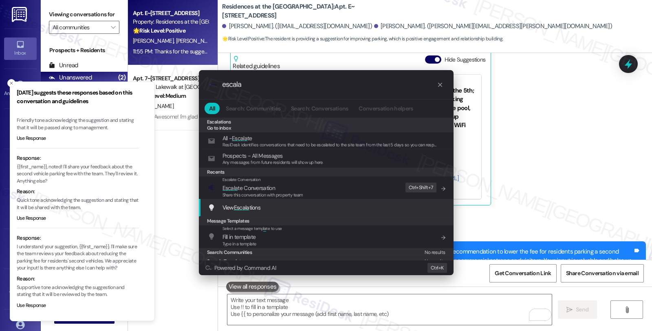
scroll to position [31, 0]
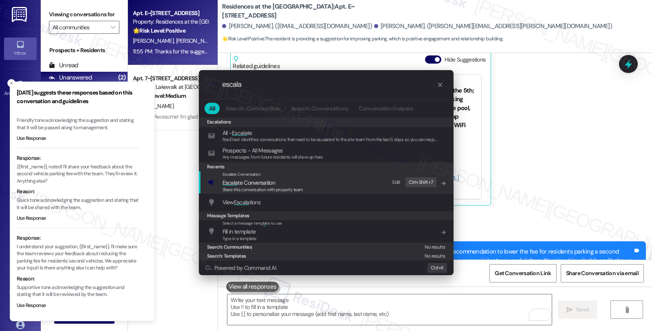
type input "escala"
click at [261, 188] on span "Share this conversation with property team" at bounding box center [262, 190] width 81 height 6
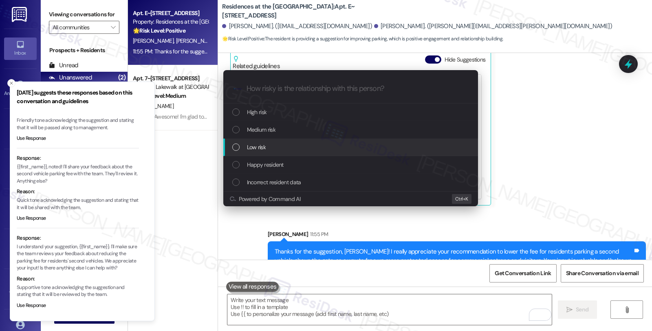
click at [259, 148] on span "Low risk" at bounding box center [256, 147] width 19 height 9
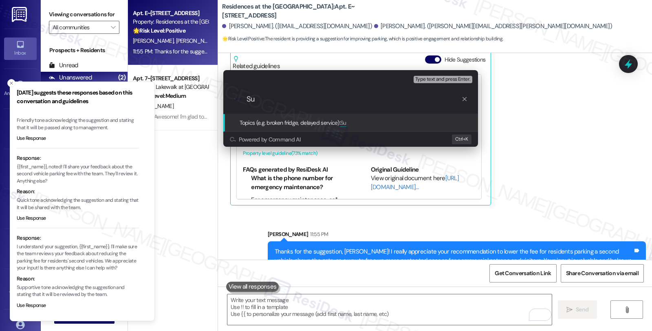
type input "S"
type input "D"
type input "Feedback"
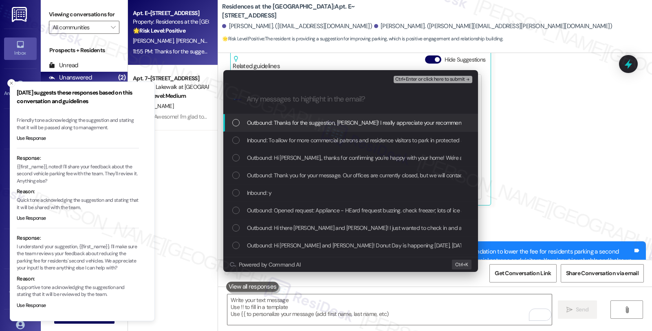
click at [264, 136] on span "Inbound: To allow for more commercial patrons and residence visitors to park in…" at bounding box center [502, 140] width 510 height 9
click at [415, 77] on span "Ctrl+Enter or click here to submit" at bounding box center [430, 80] width 70 height 6
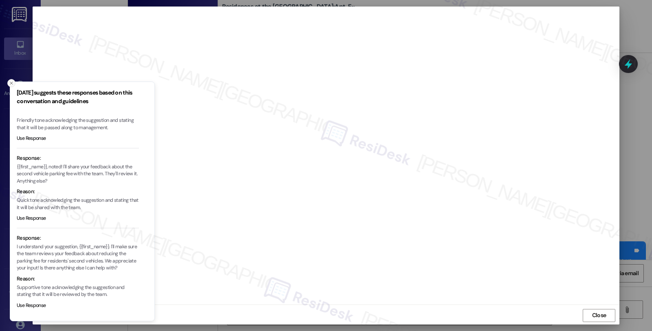
click at [8, 81] on button "Close toast" at bounding box center [11, 83] width 8 height 8
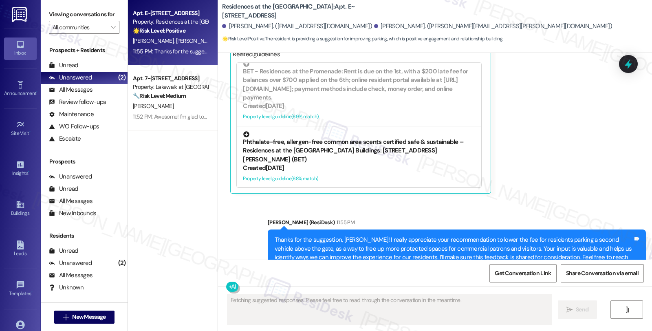
scroll to position [412, 0]
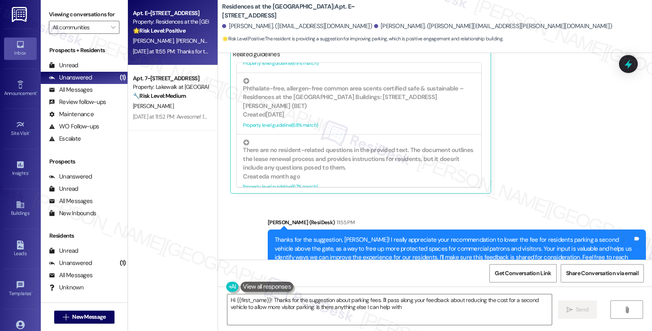
type textarea "Hi {{first_name}}! Thanks for the suggestion about parking fees. I'll pass alon…"
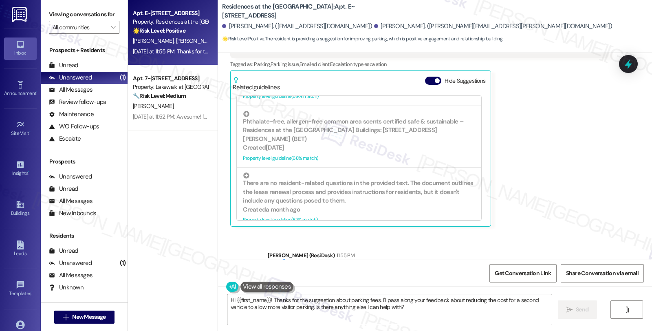
scroll to position [1045, 0]
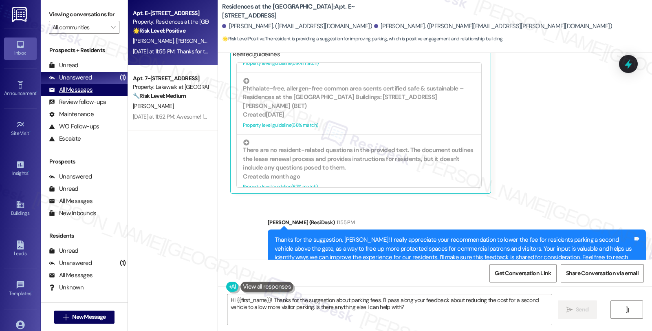
click at [82, 94] on div "All Messages" at bounding box center [71, 90] width 44 height 9
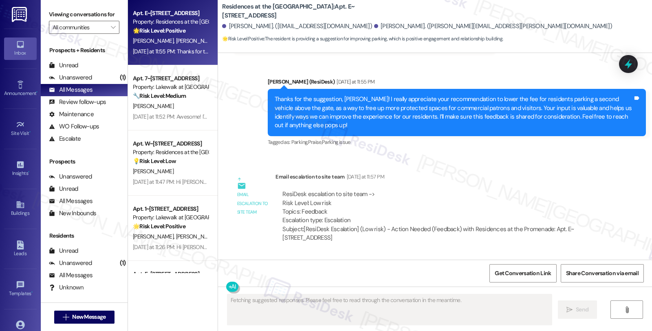
scroll to position [1220, 0]
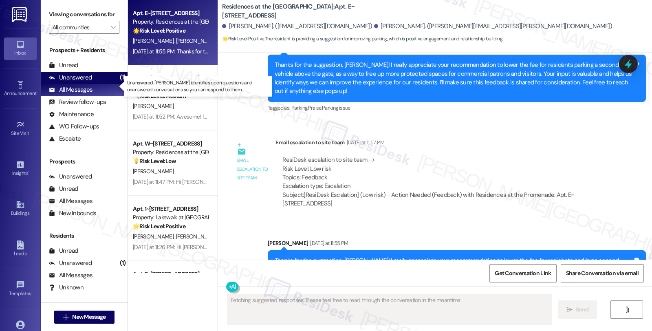
click at [93, 84] on div "Unanswered (1)" at bounding box center [84, 78] width 87 height 12
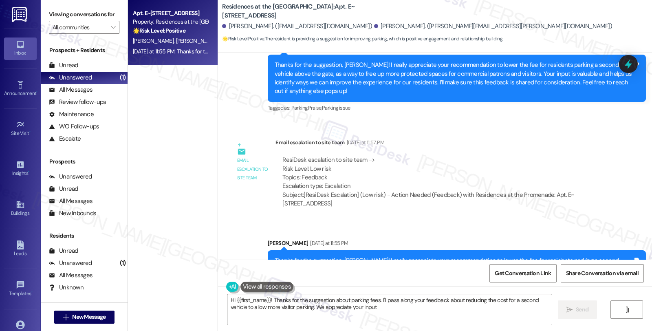
type textarea "Hi {{first_name}}! Thanks for the suggestion about parking fees. I'll pass alon…"
